Goal: Task Accomplishment & Management: Manage account settings

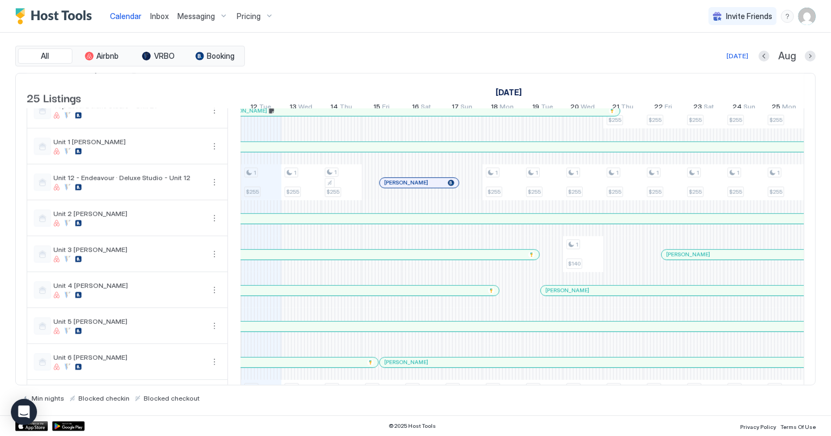
scroll to position [593, 0]
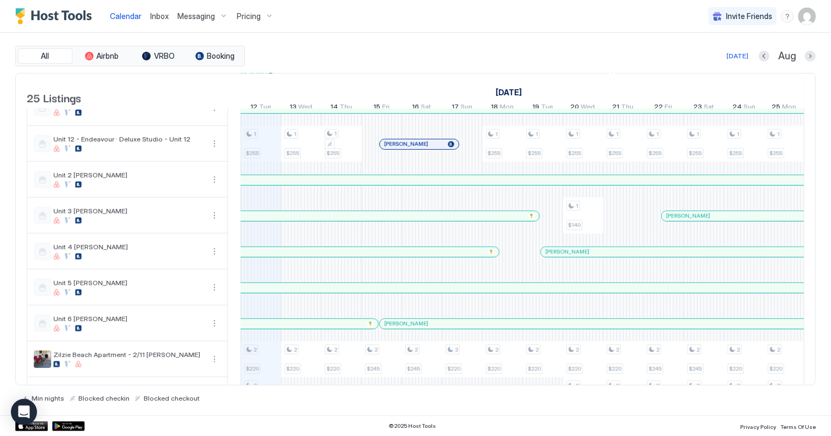
click at [299, 292] on div at bounding box center [300, 288] width 9 height 9
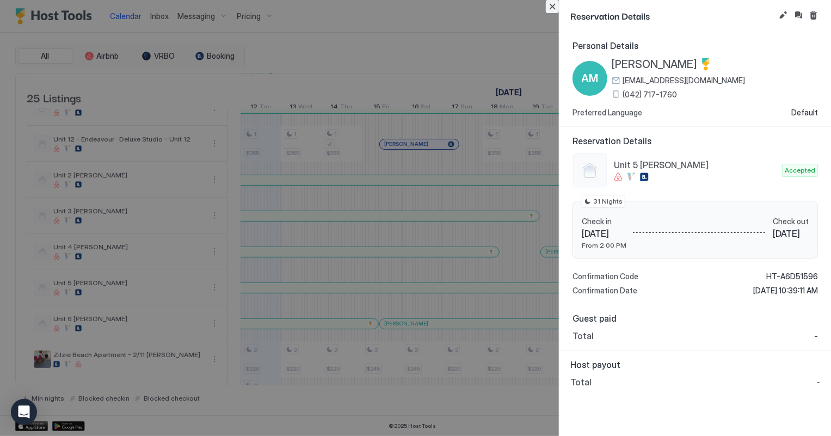
drag, startPoint x: 552, startPoint y: 7, endPoint x: 222, endPoint y: 11, distance: 330.5
click at [552, 7] on button "Close" at bounding box center [552, 6] width 13 height 13
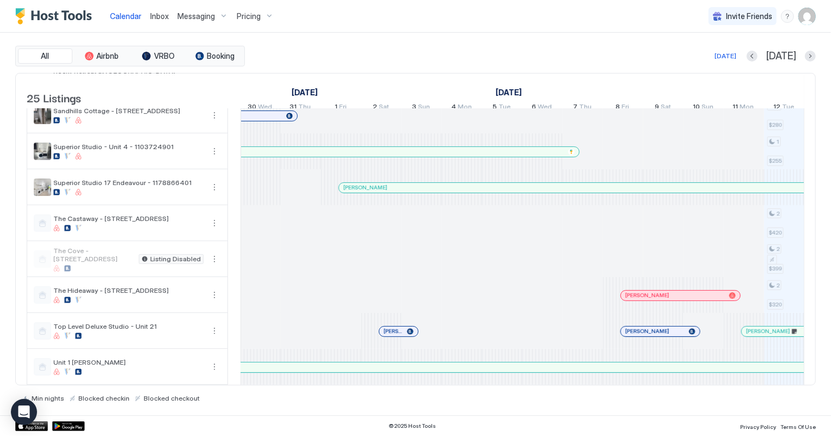
scroll to position [346, 0]
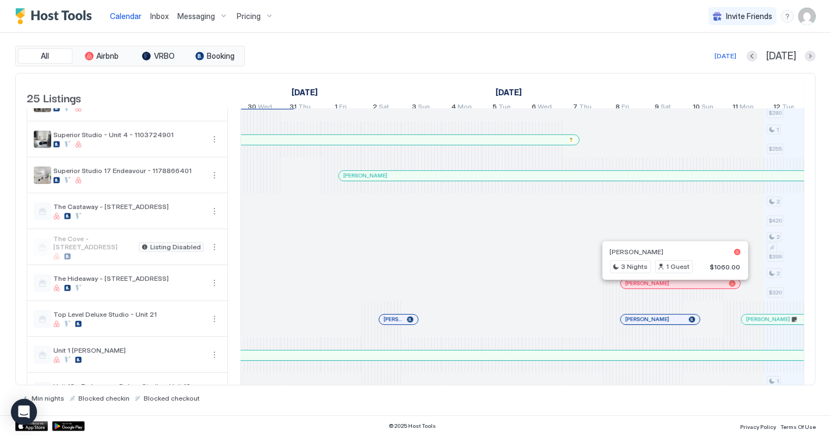
click at [675, 288] on div at bounding box center [674, 283] width 9 height 9
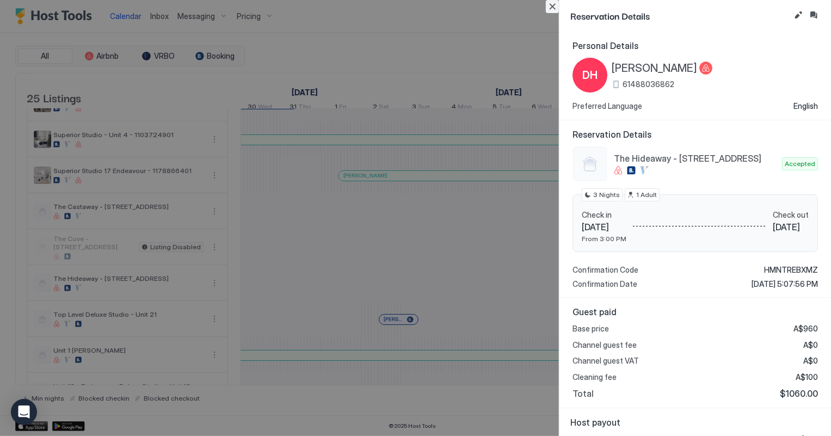
click at [550, 5] on button "Close" at bounding box center [552, 6] width 13 height 13
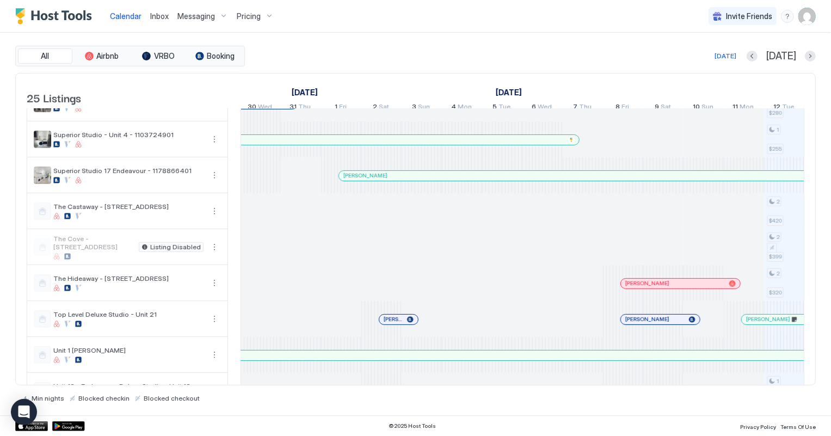
click at [682, 288] on div at bounding box center [682, 283] width 9 height 9
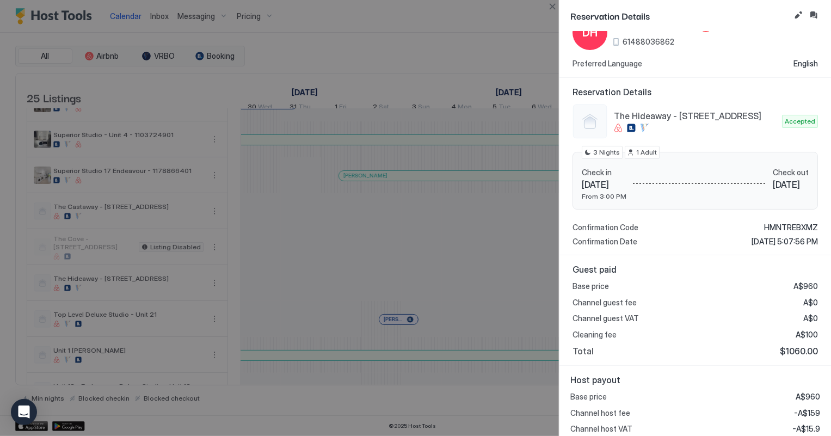
scroll to position [82, 0]
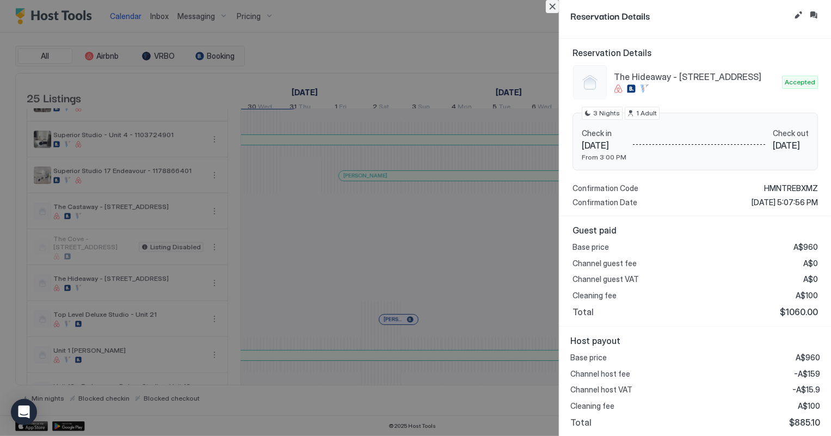
click at [552, 7] on button "Close" at bounding box center [552, 6] width 13 height 13
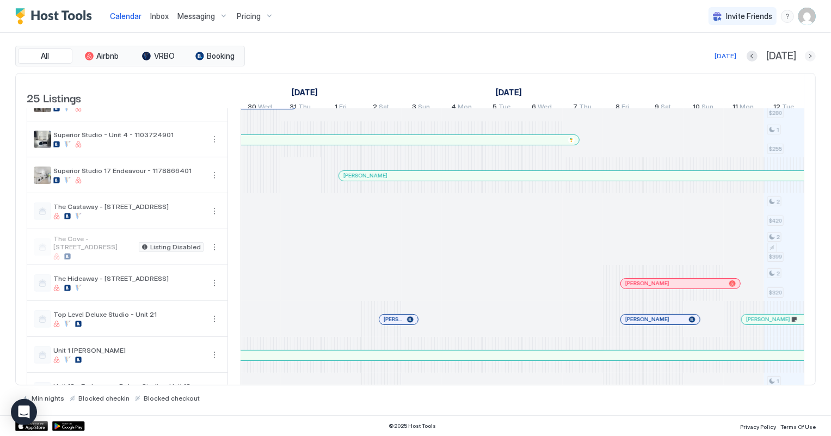
click at [812, 56] on button "Next month" at bounding box center [810, 56] width 11 height 11
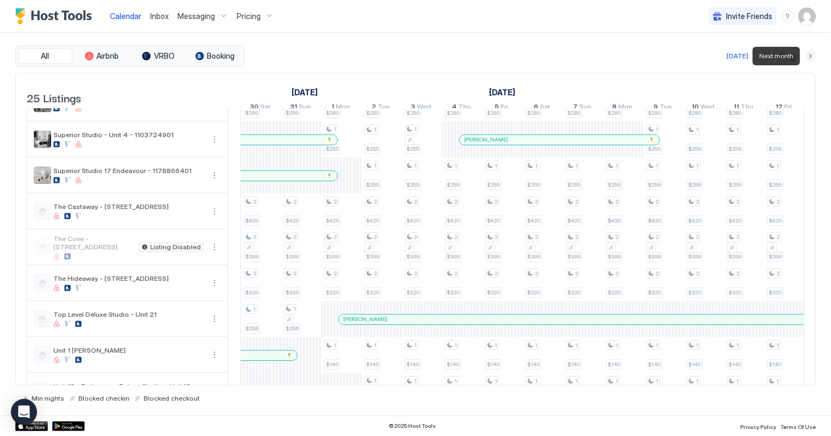
scroll to position [0, 604]
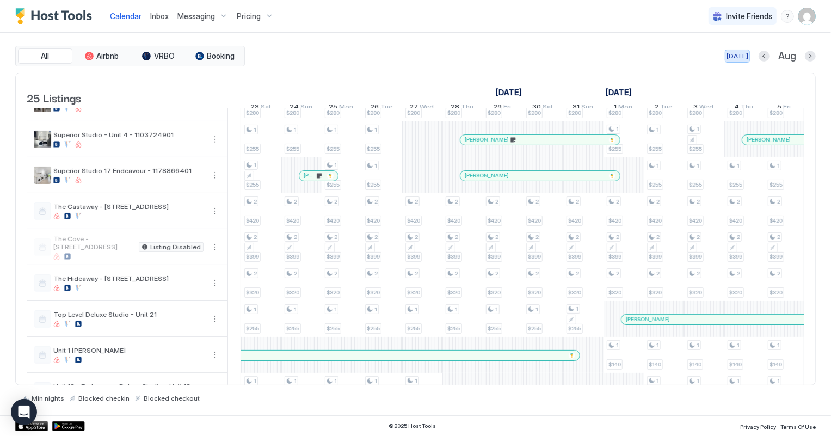
click at [734, 54] on div "[DATE]" at bounding box center [738, 56] width 22 height 10
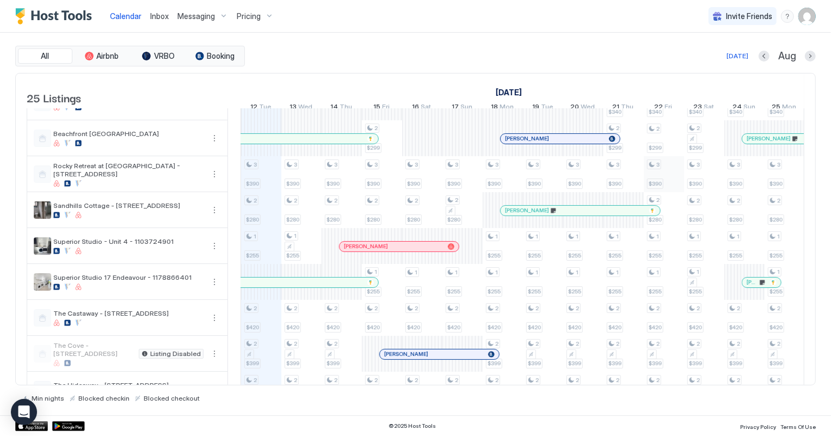
scroll to position [0, 0]
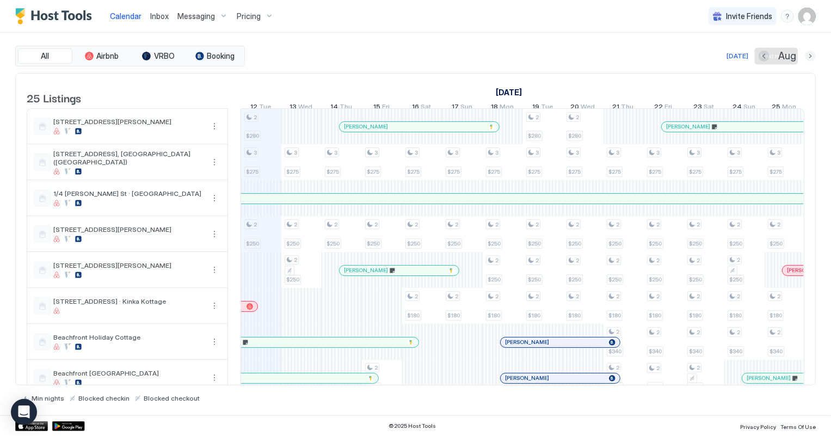
click at [809, 54] on button "Next month" at bounding box center [810, 56] width 11 height 11
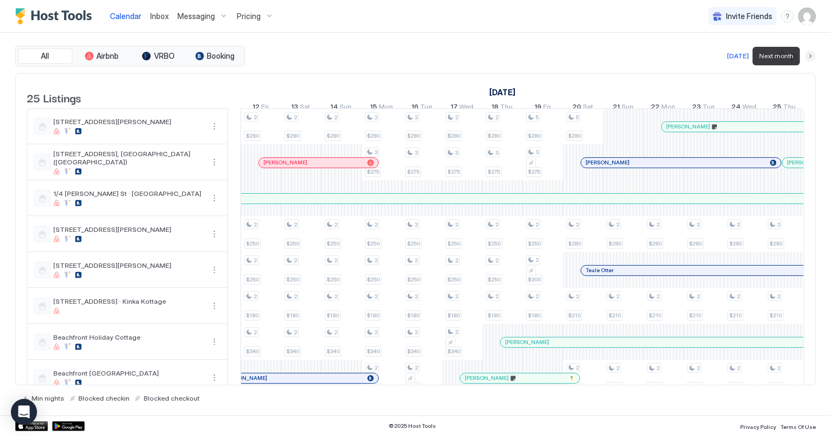
click at [809, 54] on button "Next month" at bounding box center [810, 56] width 11 height 11
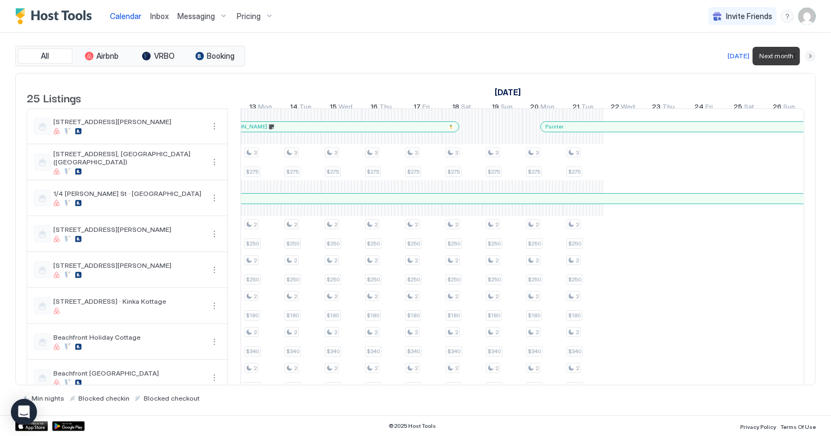
click at [809, 54] on button "Next month" at bounding box center [810, 56] width 11 height 11
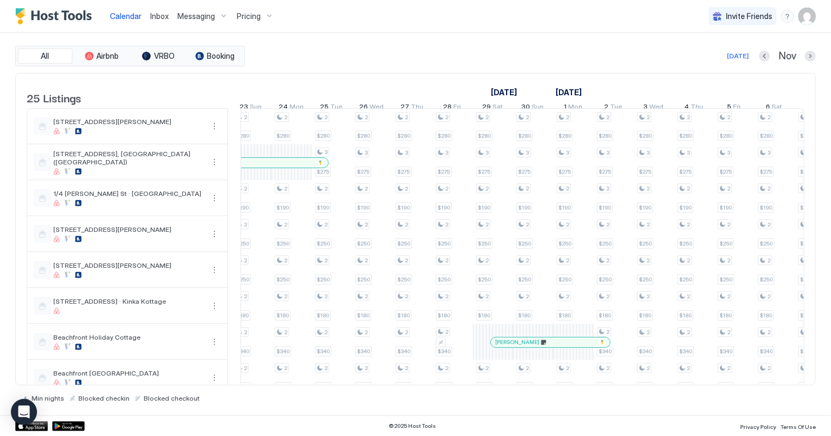
scroll to position [0, 1077]
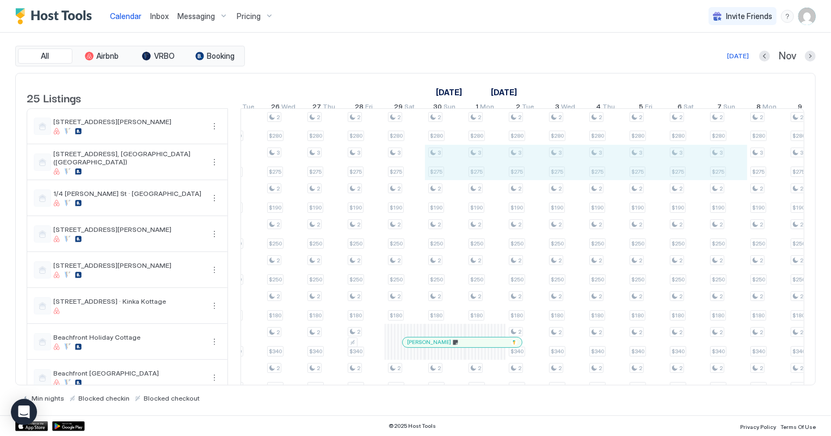
drag, startPoint x: 449, startPoint y: 169, endPoint x: 726, endPoint y: 169, distance: 276.6
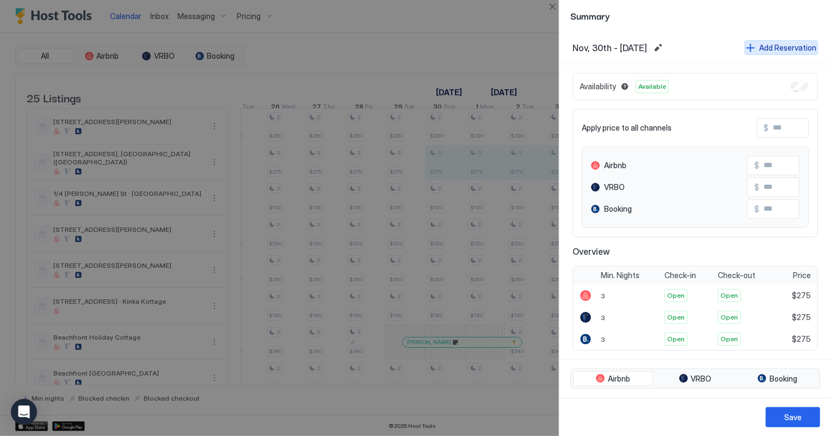
click at [764, 48] on div "Add Reservation" at bounding box center [787, 47] width 57 height 11
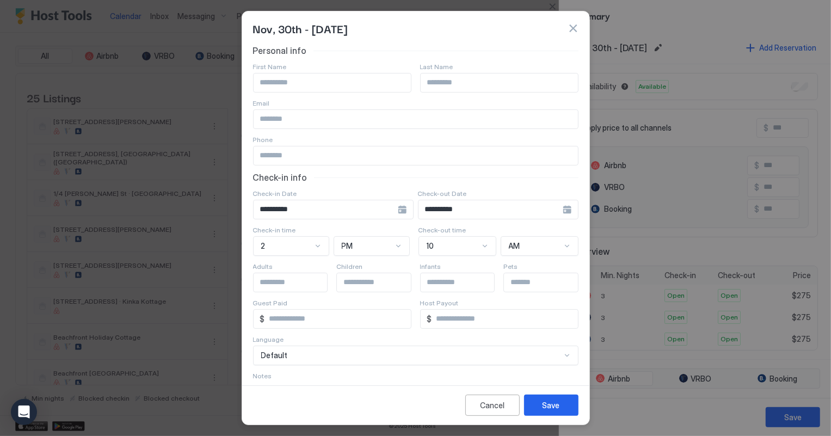
click at [279, 82] on input "Input Field" at bounding box center [332, 82] width 157 height 19
type input "***"
click at [436, 79] on input "Input Field" at bounding box center [499, 82] width 157 height 19
type input "******"
click at [546, 408] on div "Save" at bounding box center [551, 405] width 17 height 11
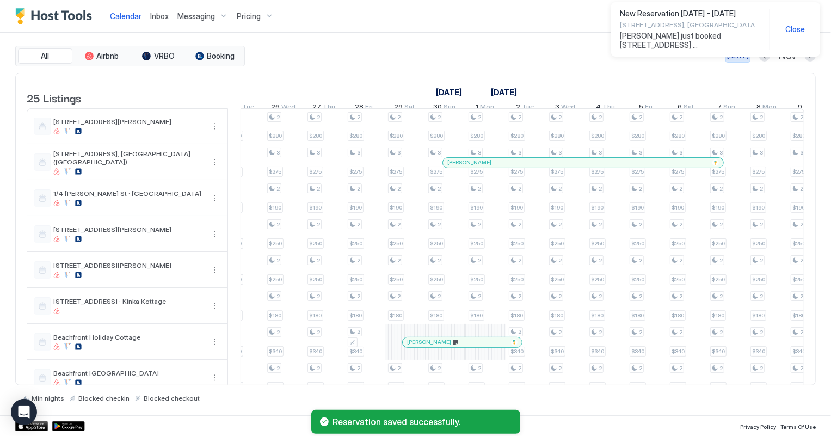
click at [744, 59] on div "[DATE]" at bounding box center [738, 56] width 22 height 10
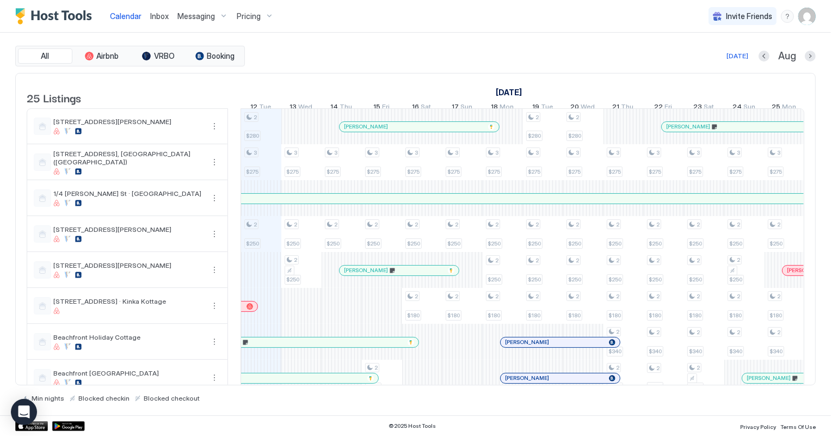
click at [156, 16] on span "Inbox" at bounding box center [159, 15] width 19 height 9
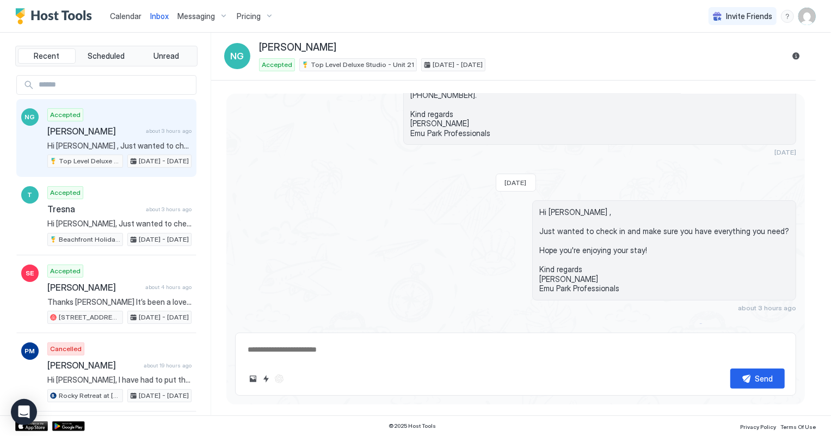
click at [134, 18] on span "Calendar" at bounding box center [126, 15] width 32 height 9
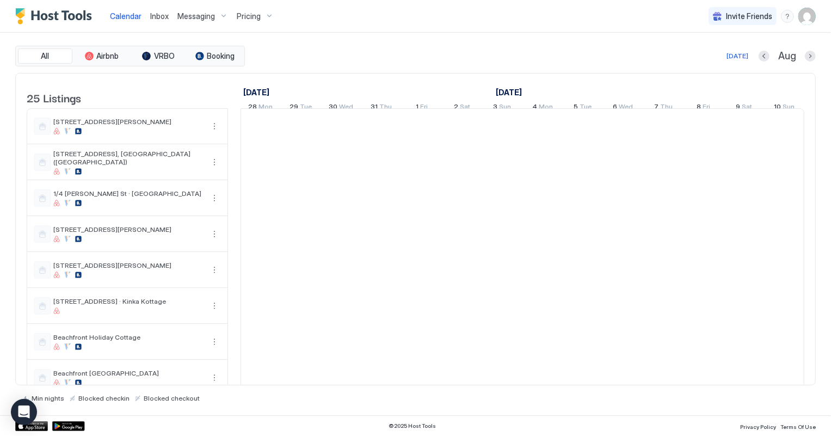
scroll to position [0, 604]
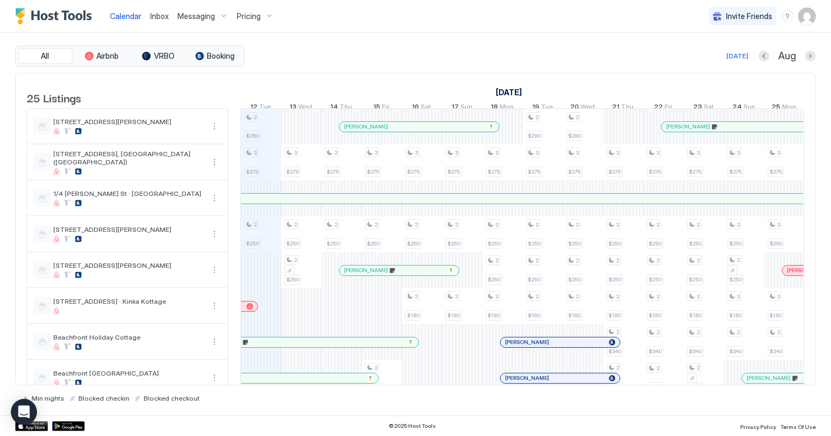
click at [240, 19] on span "Pricing" at bounding box center [249, 16] width 24 height 10
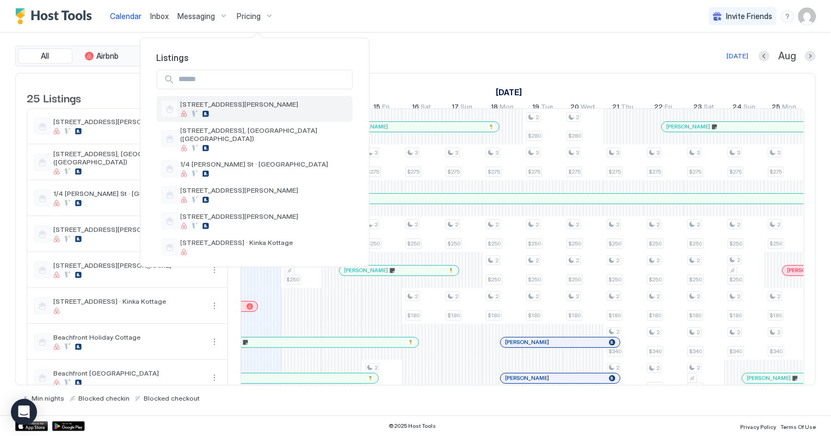
click at [261, 104] on span "[STREET_ADDRESS][PERSON_NAME]" at bounding box center [240, 104] width 118 height 8
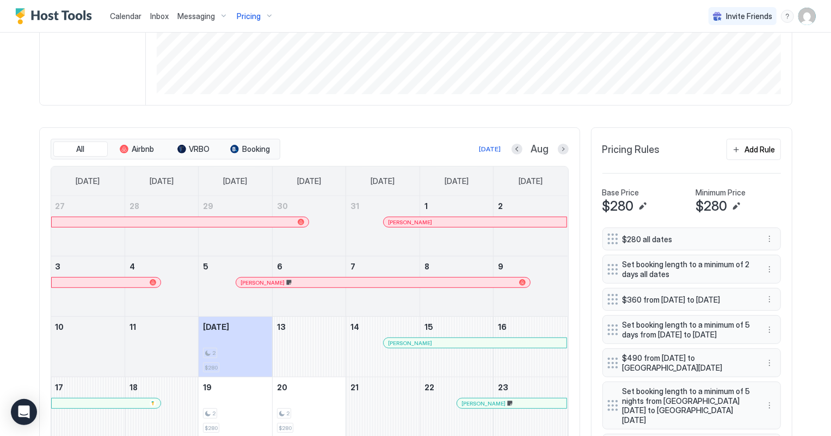
scroll to position [247, 0]
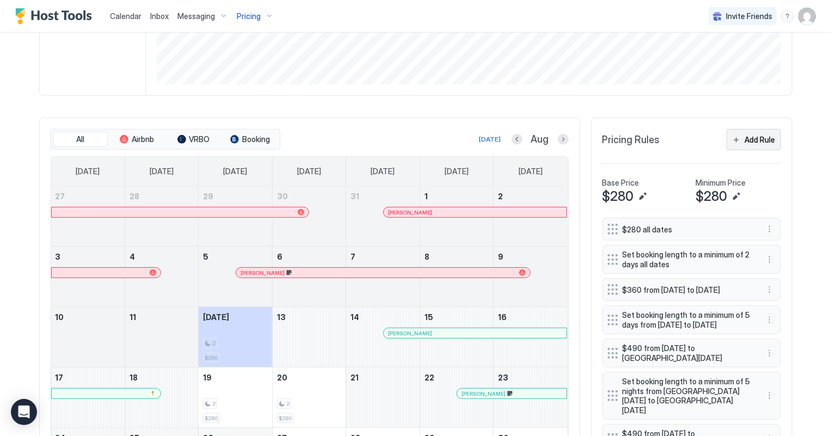
click at [768, 136] on div "Add Rule" at bounding box center [760, 139] width 30 height 11
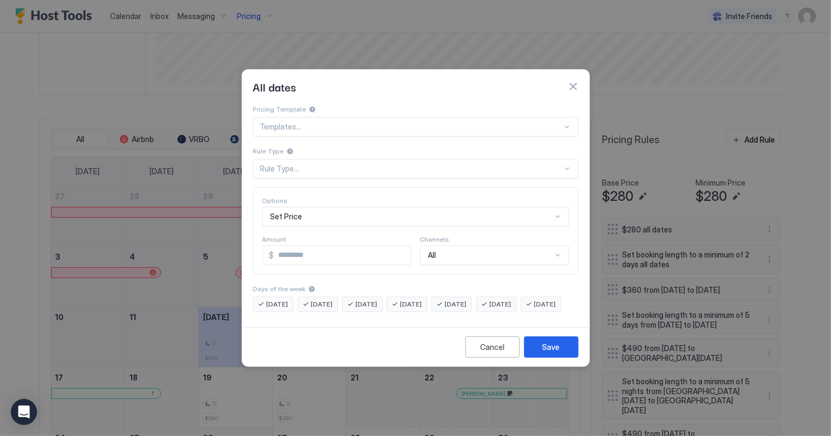
click at [445, 159] on div "Rule Type..." at bounding box center [416, 169] width 326 height 20
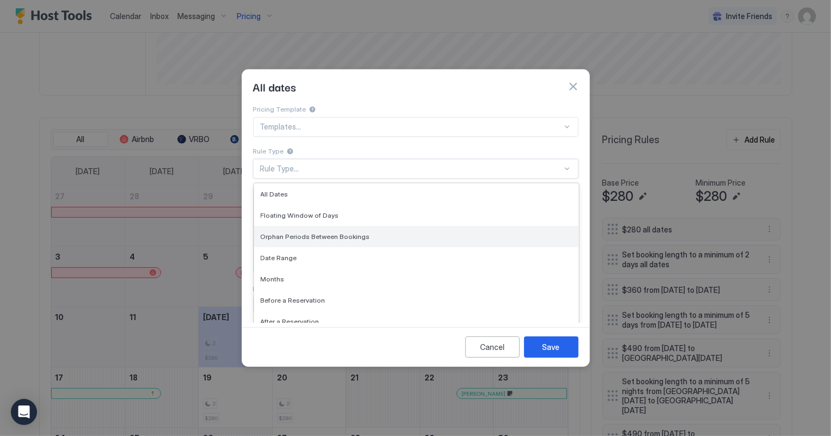
click at [311, 232] on span "Orphan Periods Between Bookings" at bounding box center [315, 236] width 109 height 8
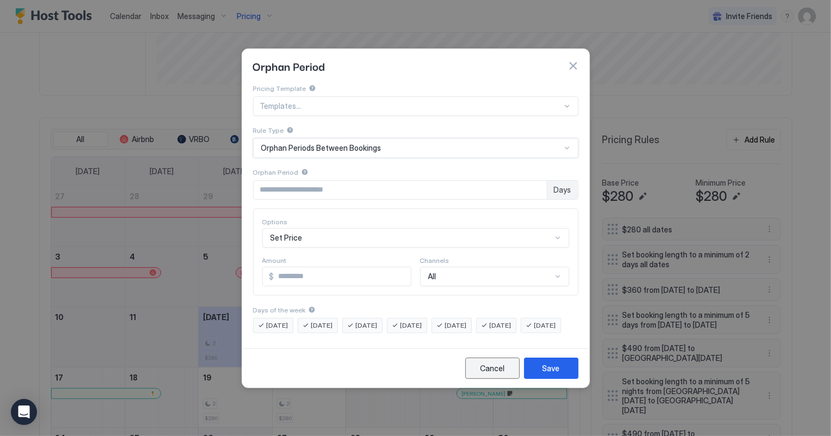
click at [486, 379] on button "Cancel" at bounding box center [492, 368] width 54 height 21
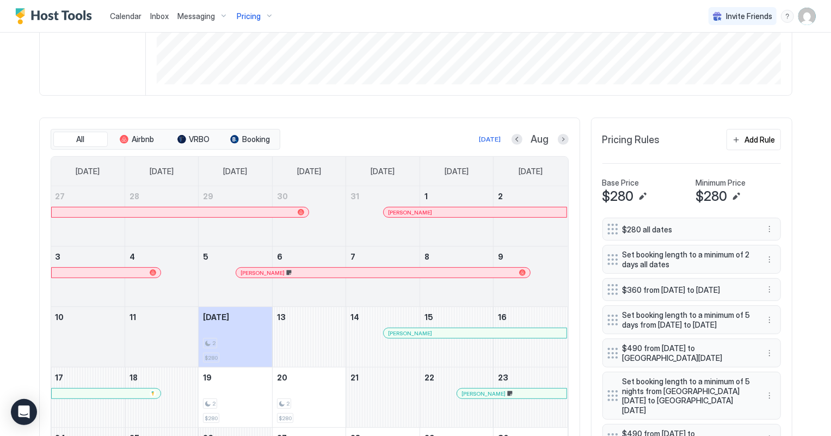
click at [117, 19] on span "Calendar" at bounding box center [126, 15] width 32 height 9
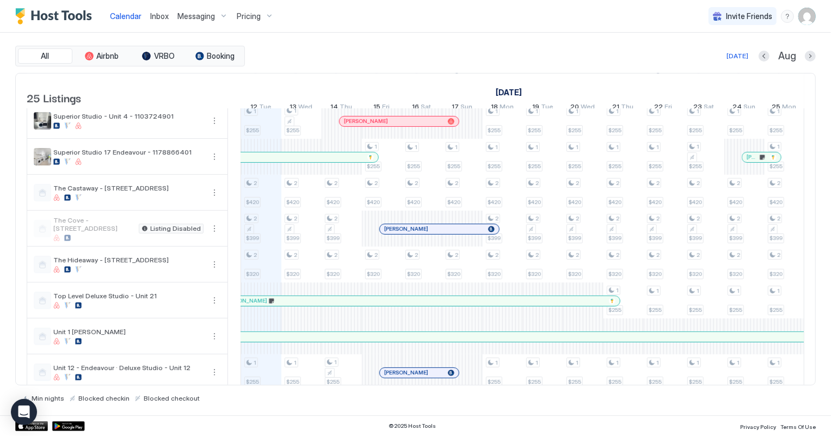
scroll to position [346, 0]
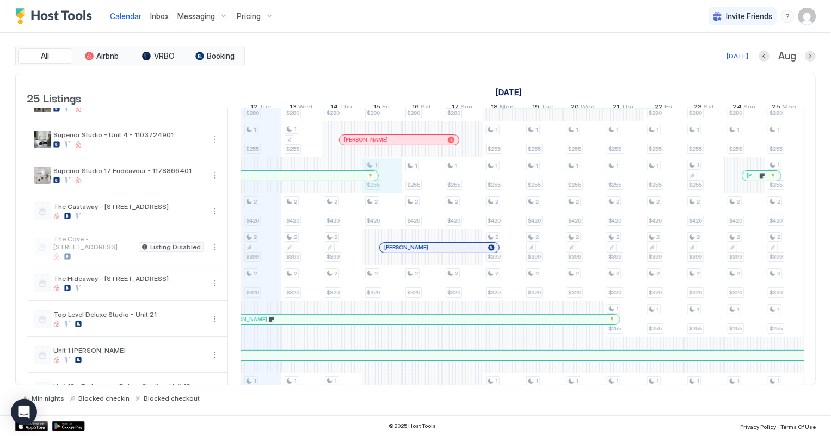
click at [391, 182] on div "2 $280 3 $275 2 $250 3 $390 2 $280 1 $255 2 $420 2 $399 2 $320 1 $255 2 $220 3 …" at bounding box center [725, 212] width 2176 height 898
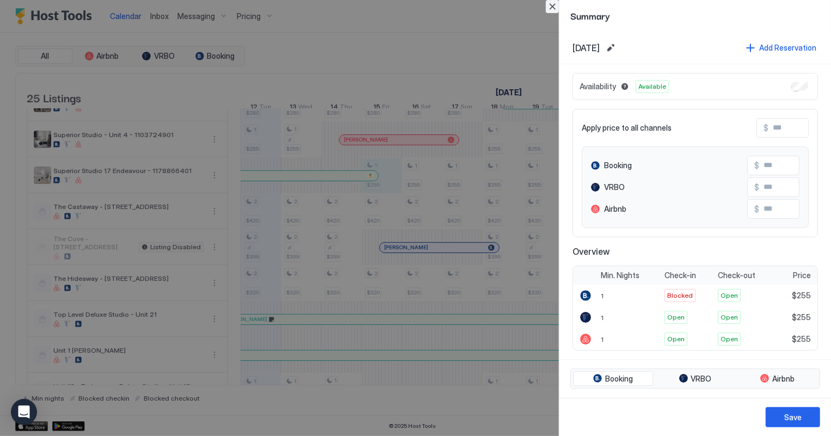
click at [554, 5] on button "Close" at bounding box center [552, 6] width 13 height 13
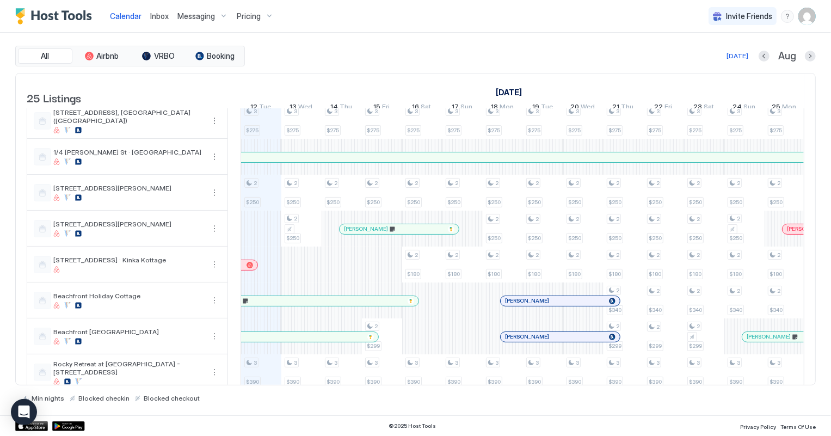
scroll to position [0, 0]
